Goal: Task Accomplishment & Management: Use online tool/utility

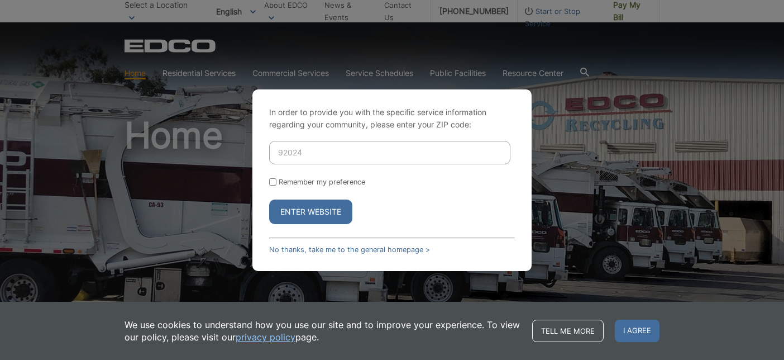
type input "92024"
click at [326, 210] on button "Enter Website" at bounding box center [310, 211] width 83 height 25
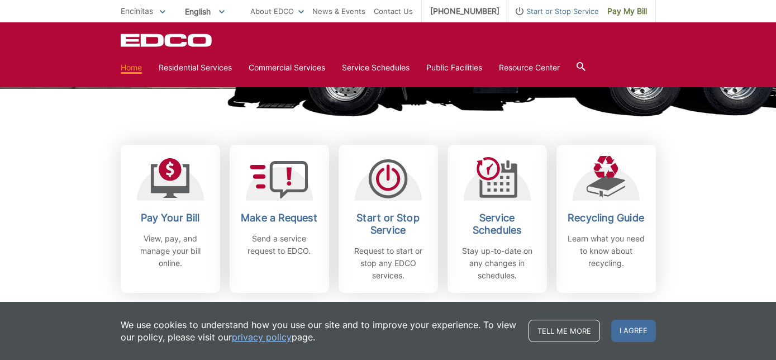
scroll to position [270, 0]
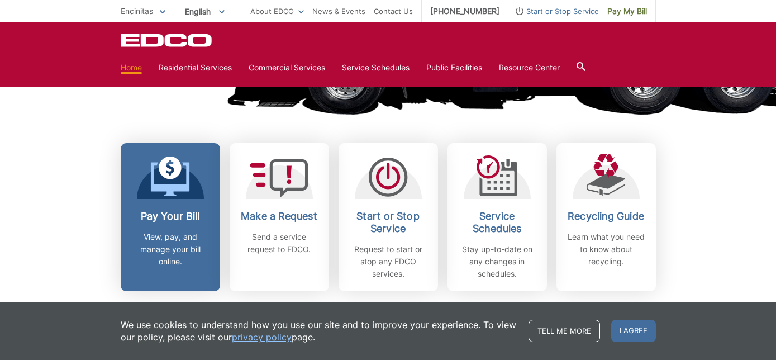
click at [159, 213] on h2 "Pay Your Bill" at bounding box center [170, 216] width 83 height 12
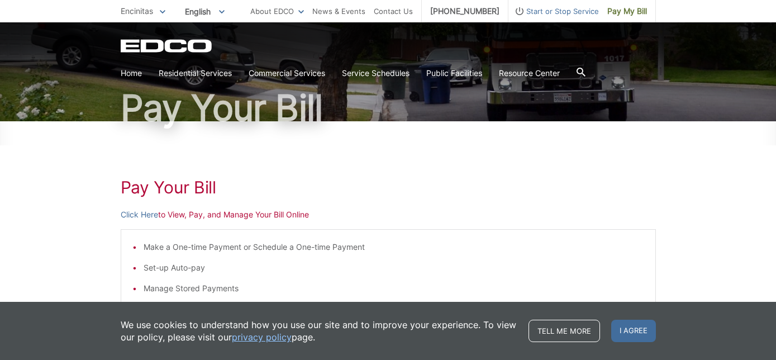
scroll to position [84, 0]
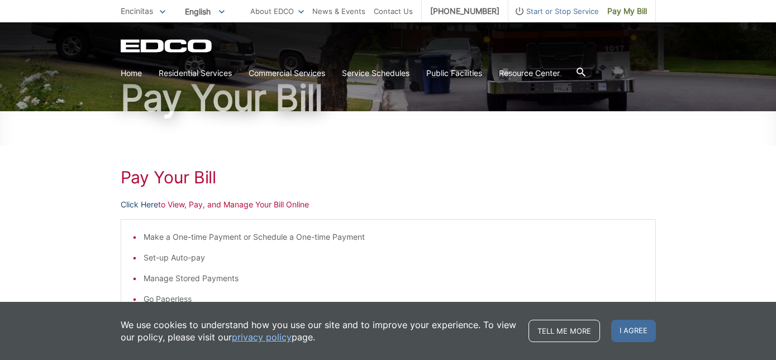
click at [145, 203] on link "Click Here" at bounding box center [139, 204] width 37 height 12
